Goal: Information Seeking & Learning: Learn about a topic

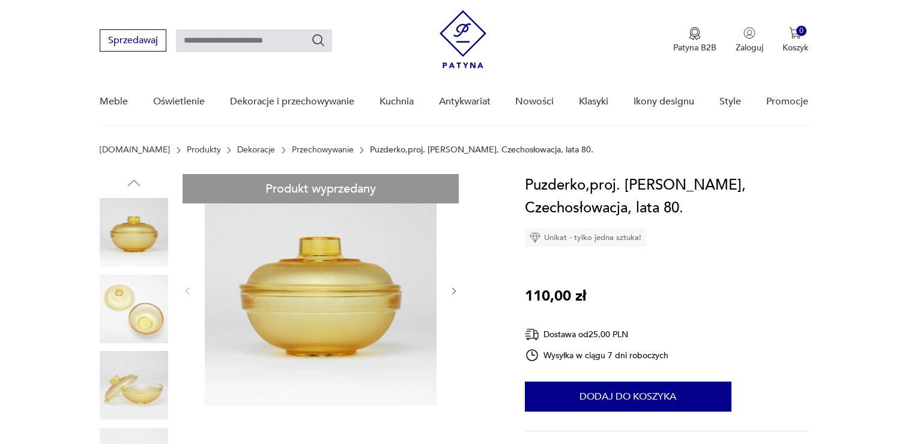
click at [152, 301] on img at bounding box center [134, 309] width 68 height 68
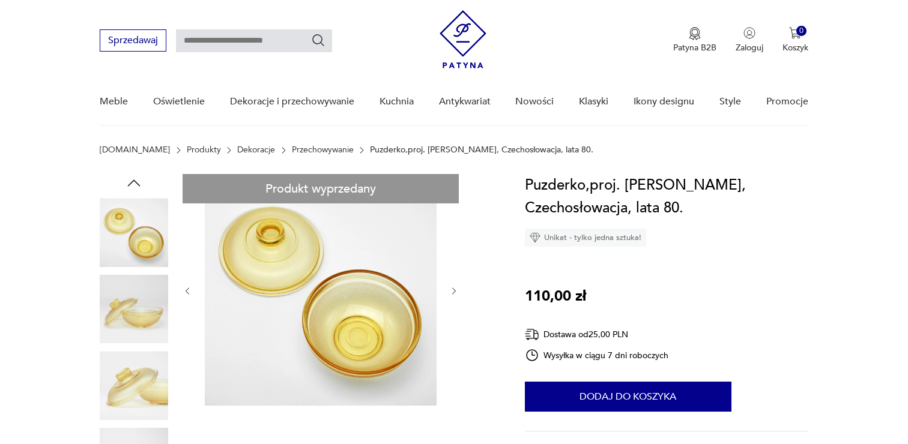
click at [140, 316] on img at bounding box center [134, 309] width 68 height 68
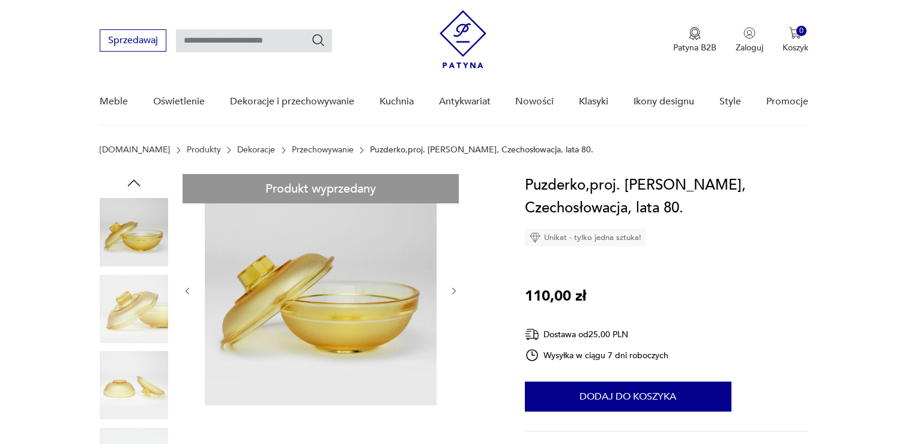
click at [137, 324] on img at bounding box center [134, 309] width 68 height 68
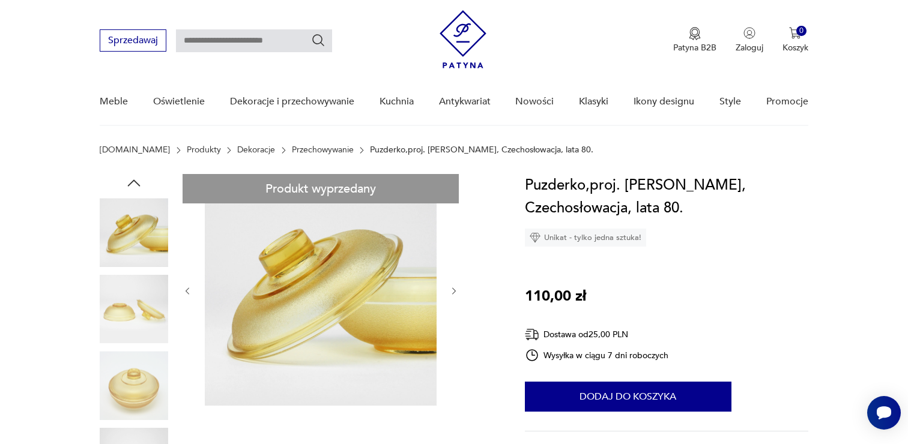
click at [137, 323] on img at bounding box center [134, 309] width 68 height 68
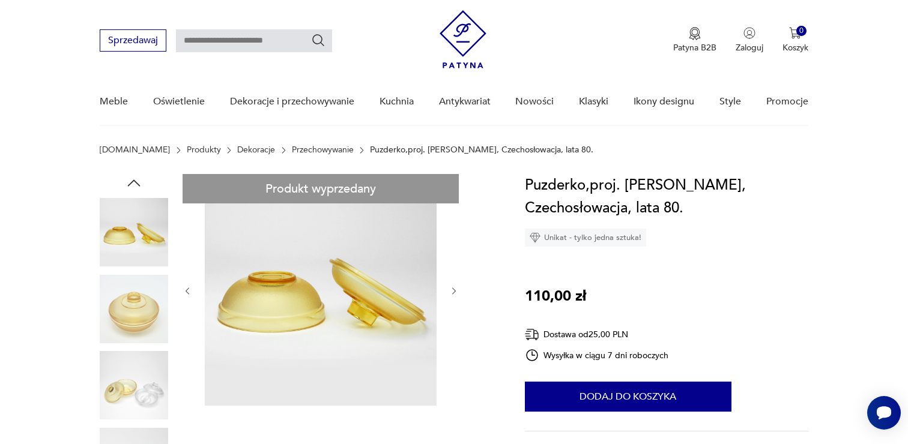
click at [133, 336] on img at bounding box center [134, 309] width 68 height 68
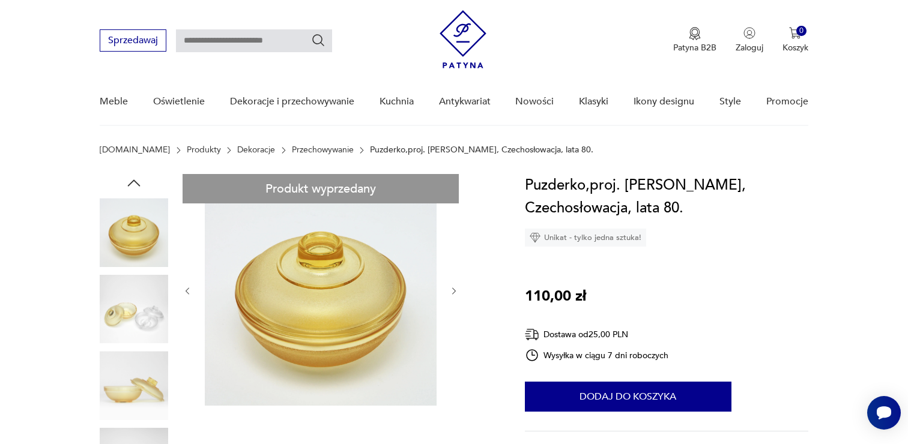
click at [133, 340] on img at bounding box center [134, 309] width 68 height 68
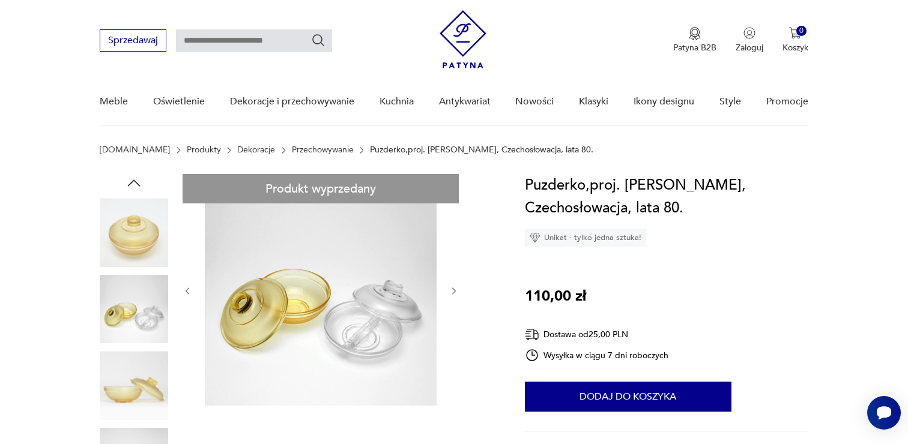
click at [131, 357] on img at bounding box center [134, 385] width 68 height 68
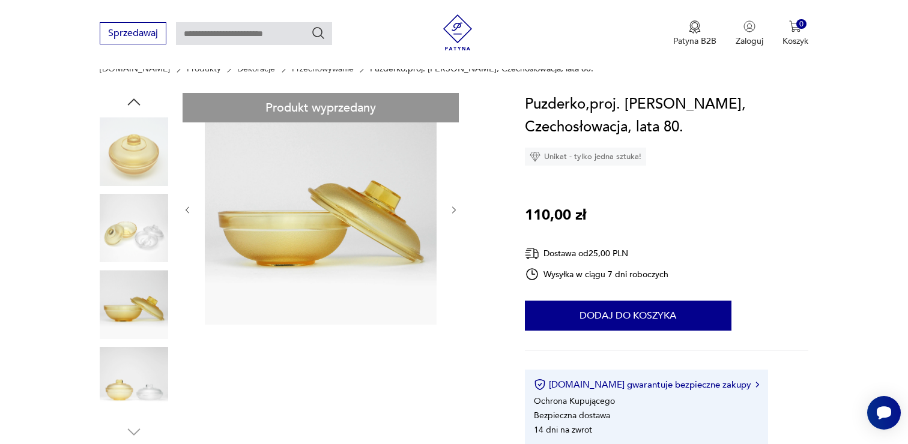
scroll to position [241, 0]
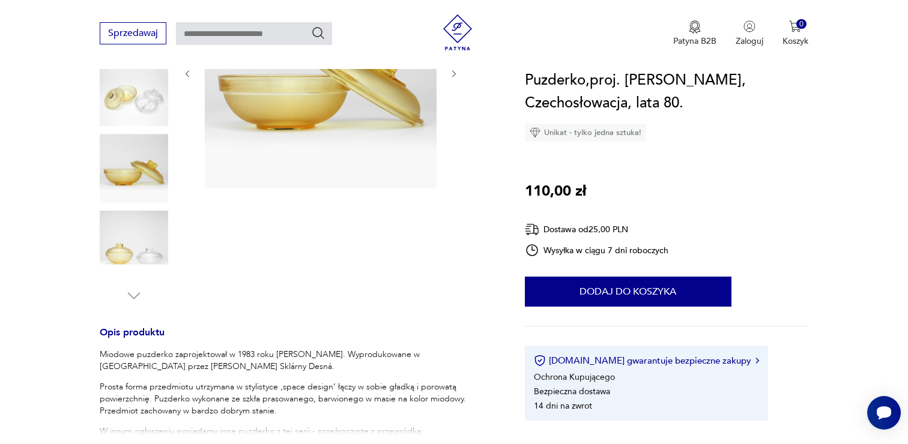
click at [140, 243] on img at bounding box center [134, 245] width 68 height 68
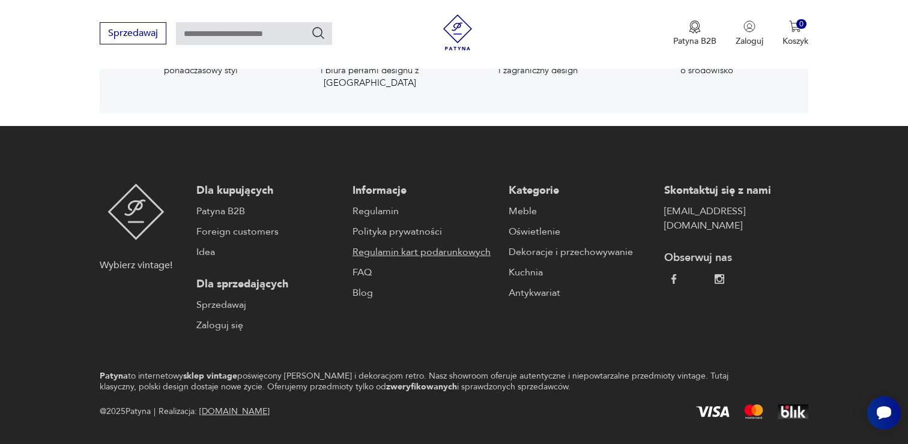
scroll to position [2049, 0]
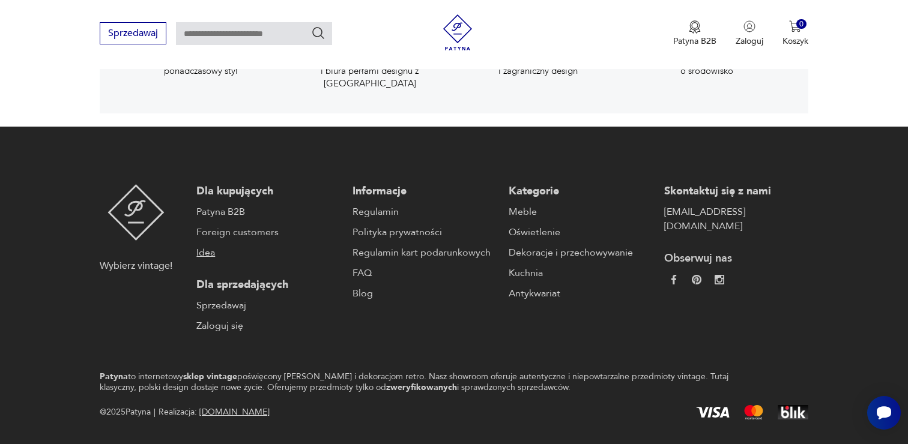
click at [208, 246] on link "Idea" at bounding box center [268, 253] width 144 height 14
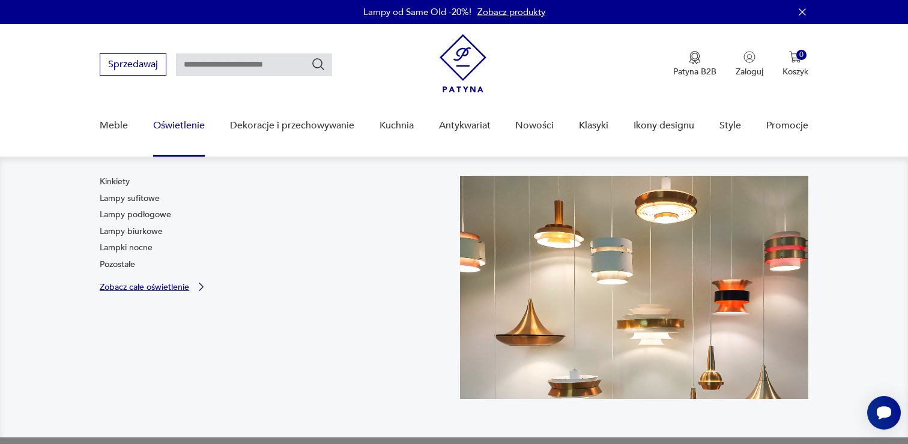
click at [133, 291] on p "Zobacz całe oświetlenie" at bounding box center [144, 287] width 89 height 8
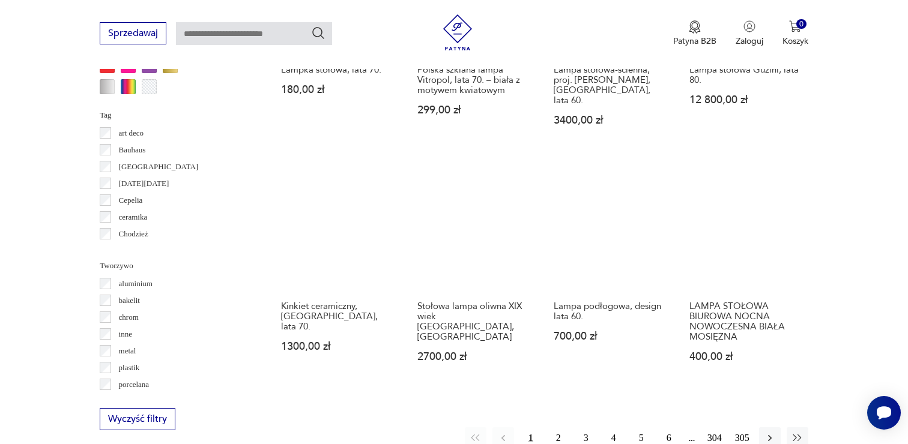
scroll to position [1067, 0]
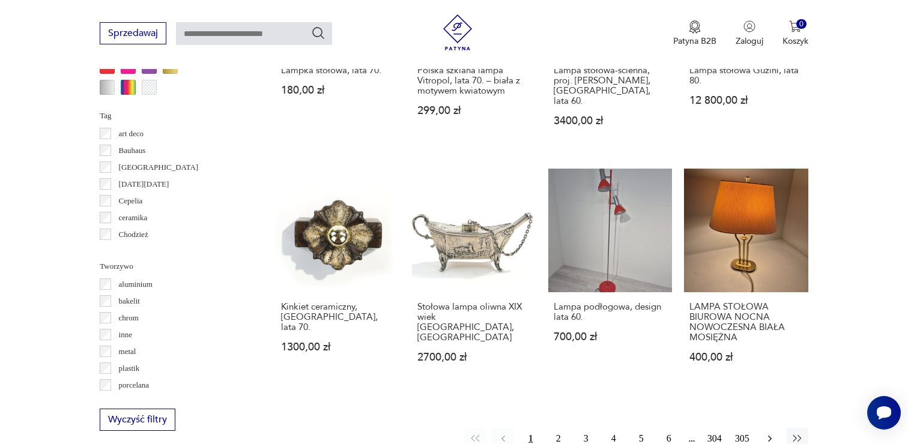
click at [765, 433] on icon "button" at bounding box center [770, 439] width 12 height 12
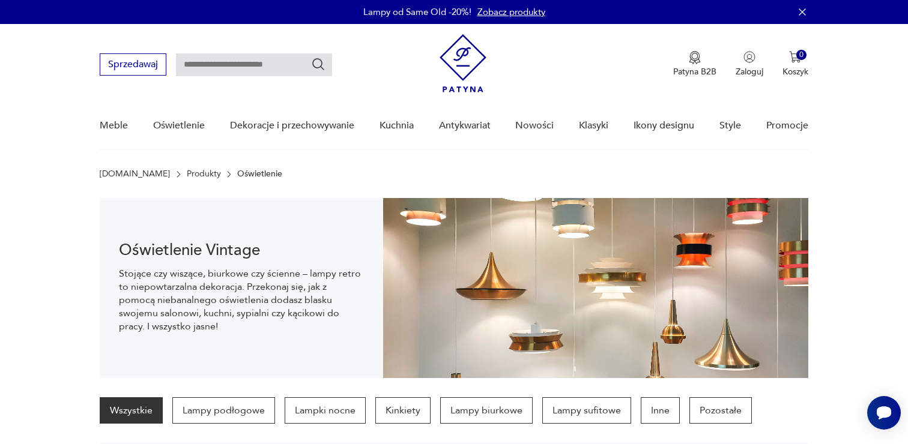
click at [254, 68] on input "text" at bounding box center [254, 64] width 156 height 23
type input "*********"
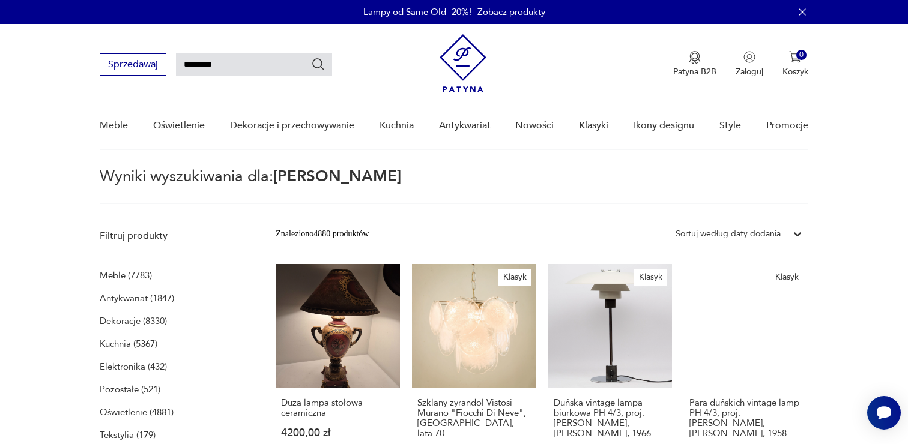
type input "*********"
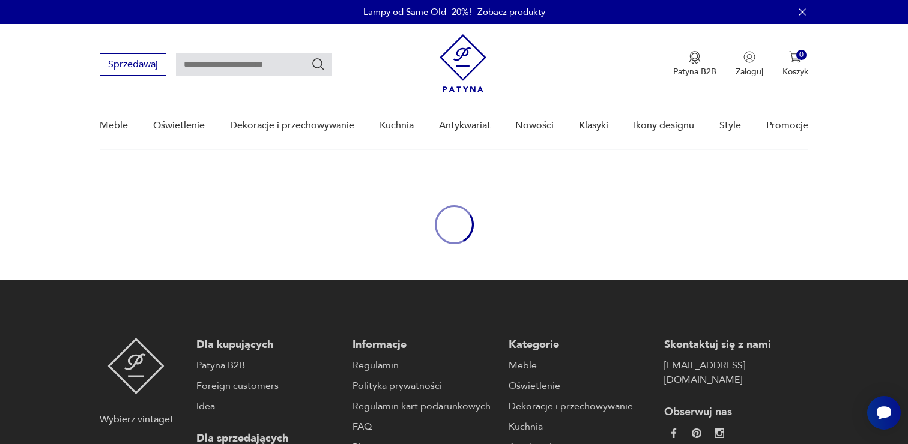
type input "*********"
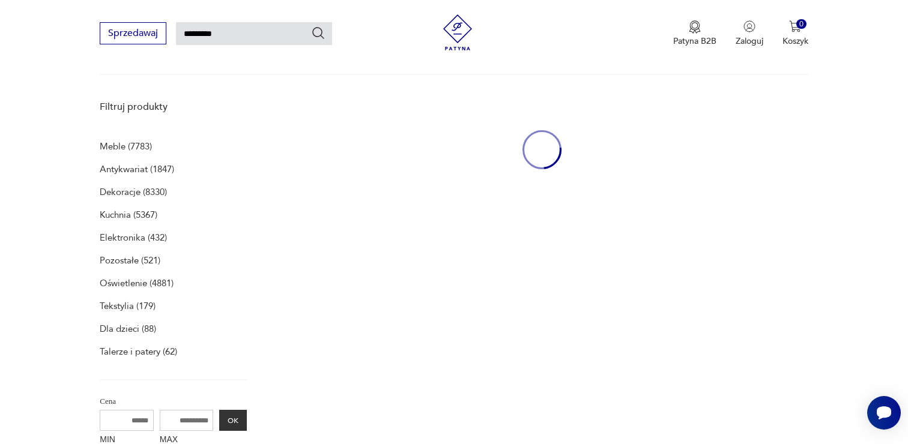
scroll to position [156, 0]
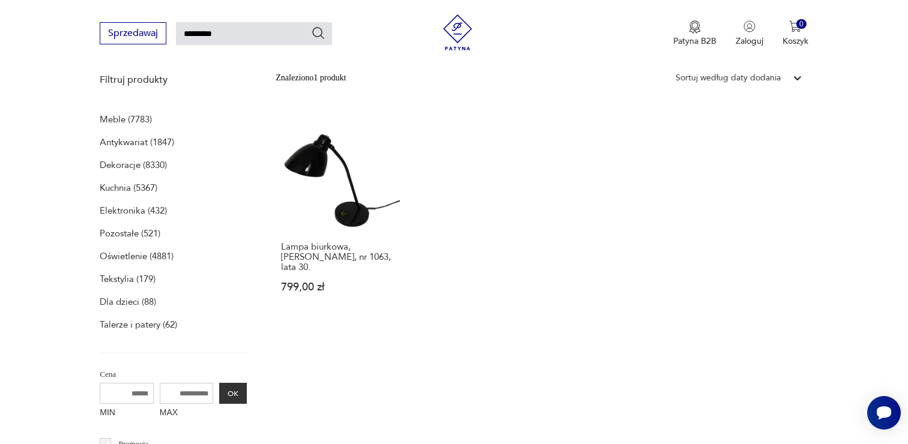
click at [390, 195] on div "Lampa biurkowa, [PERSON_NAME], nr 1063, lata 30. 799,00 zł" at bounding box center [542, 212] width 532 height 208
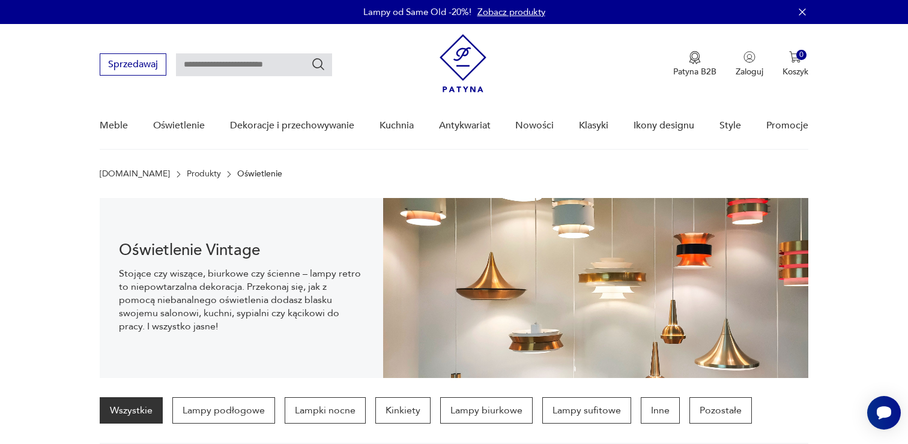
scroll to position [187, 0]
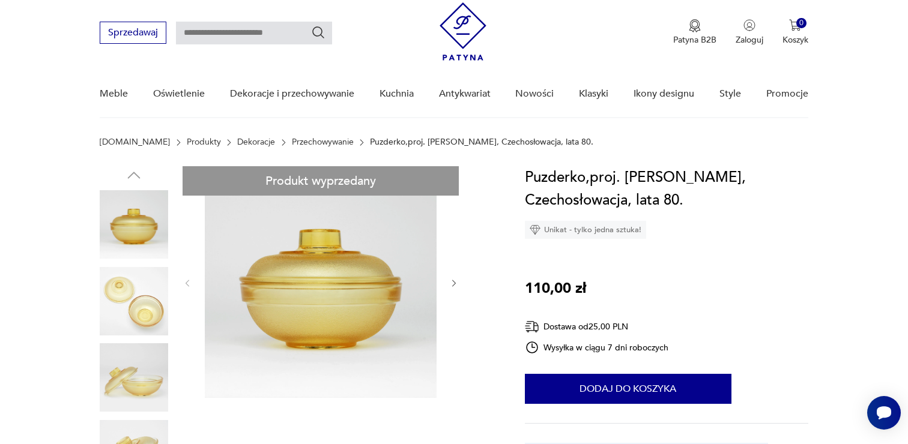
scroll to position [26, 0]
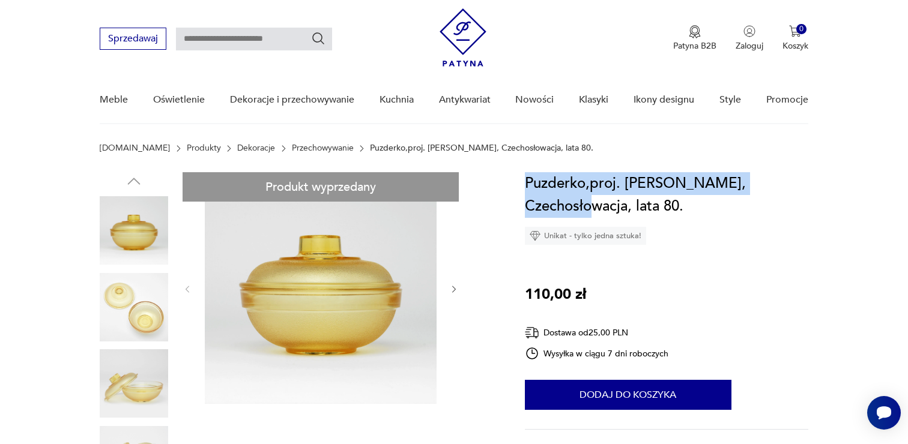
drag, startPoint x: 525, startPoint y: 182, endPoint x: 796, endPoint y: 182, distance: 270.7
click at [796, 182] on h1 "Puzderko,proj. [PERSON_NAME], Czechosłowacja, lata 80." at bounding box center [666, 195] width 283 height 46
